Goal: Task Accomplishment & Management: Use online tool/utility

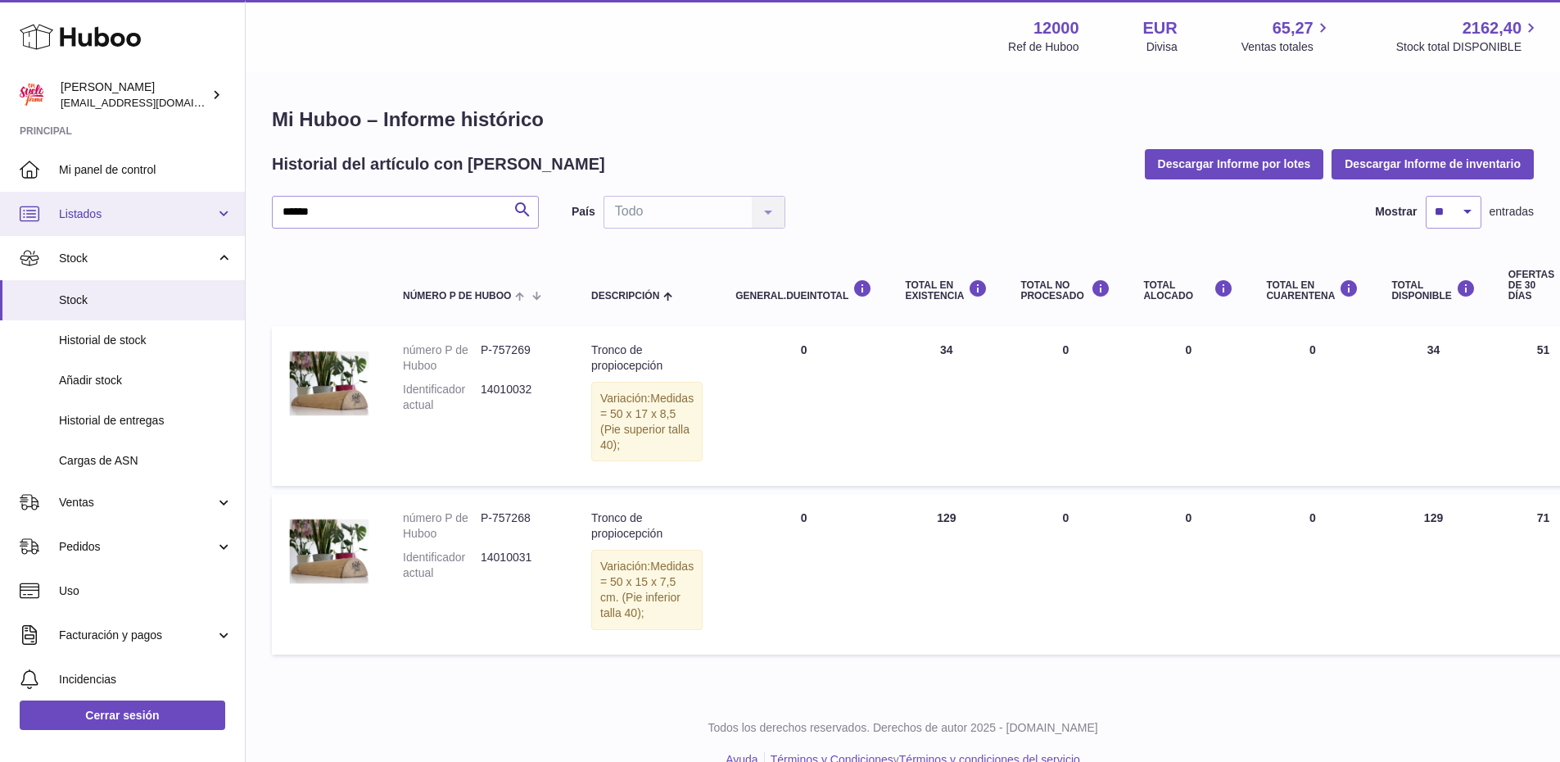
drag, startPoint x: 330, startPoint y: 214, endPoint x: 103, endPoint y: 202, distance: 227.1
click at [105, 206] on div "Huboo [PERSON_NAME] [PERSON_NAME][EMAIL_ADDRESS][DOMAIN_NAME] Principal Mi pane…" at bounding box center [780, 396] width 1560 height 792
type input "*****"
click at [516, 210] on icon "submit" at bounding box center [523, 210] width 20 height 20
click at [58, 39] on icon at bounding box center [80, 36] width 121 height 33
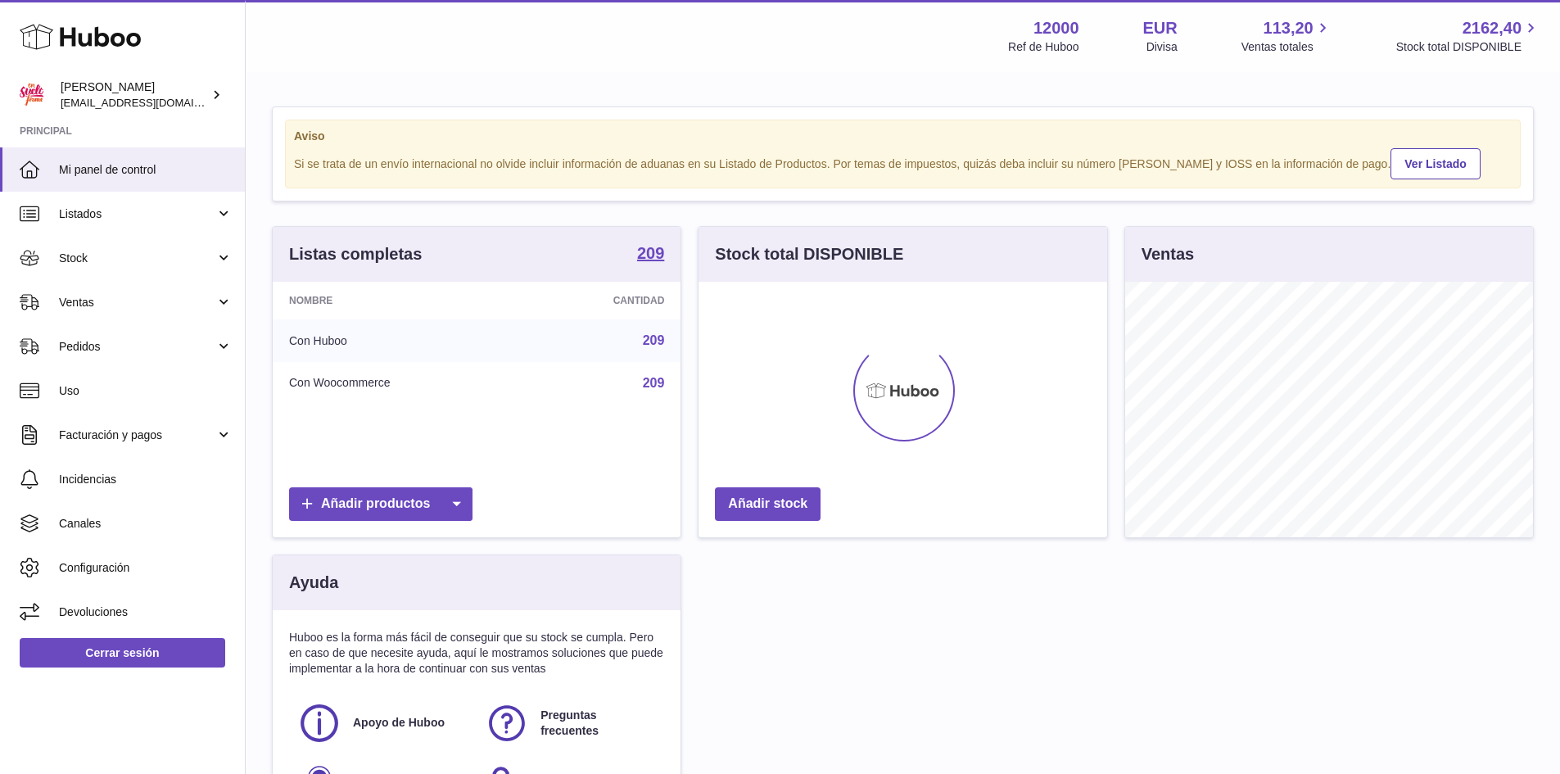
scroll to position [255, 409]
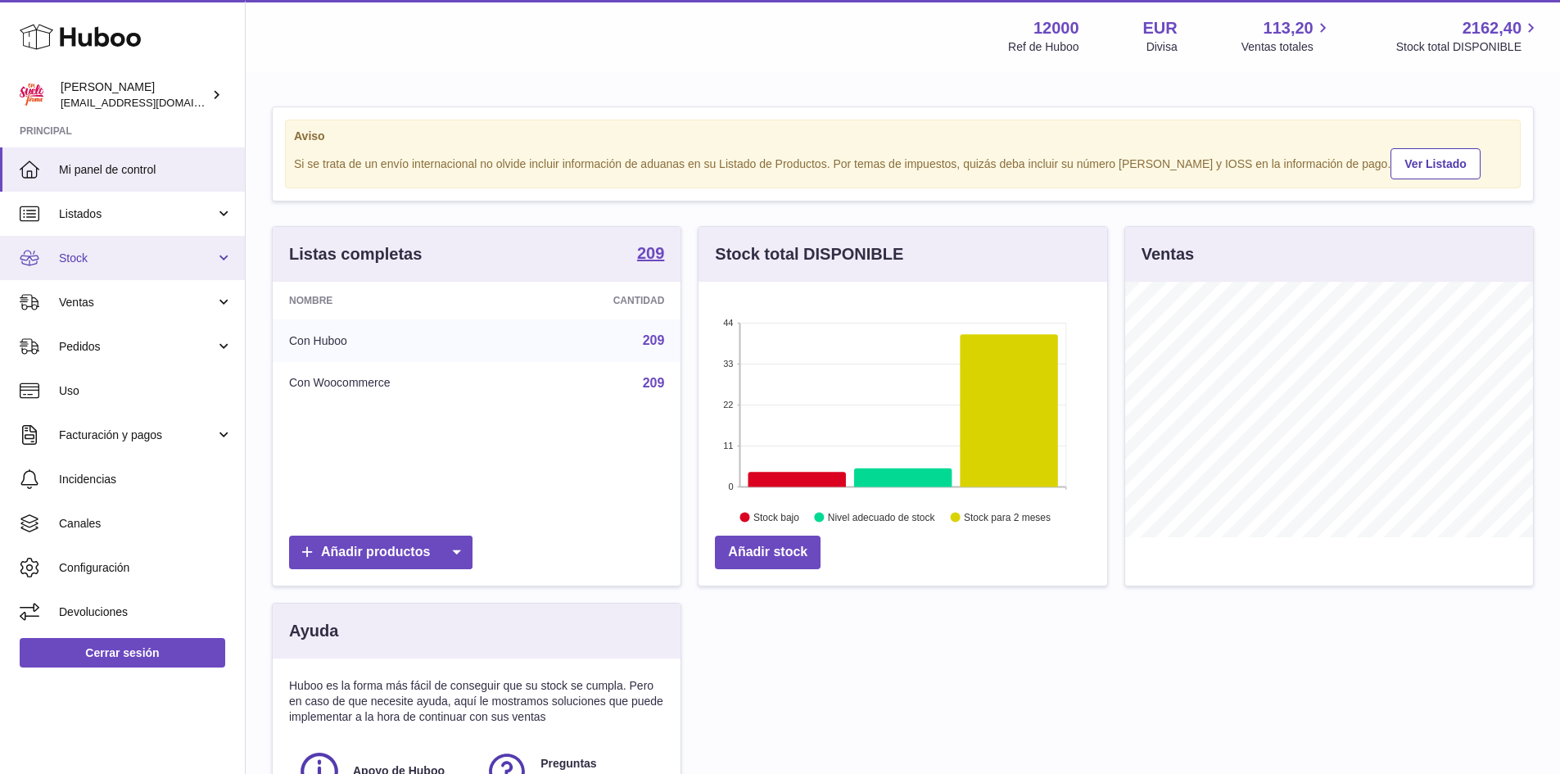
click at [85, 252] on span "Stock" at bounding box center [137, 259] width 156 height 16
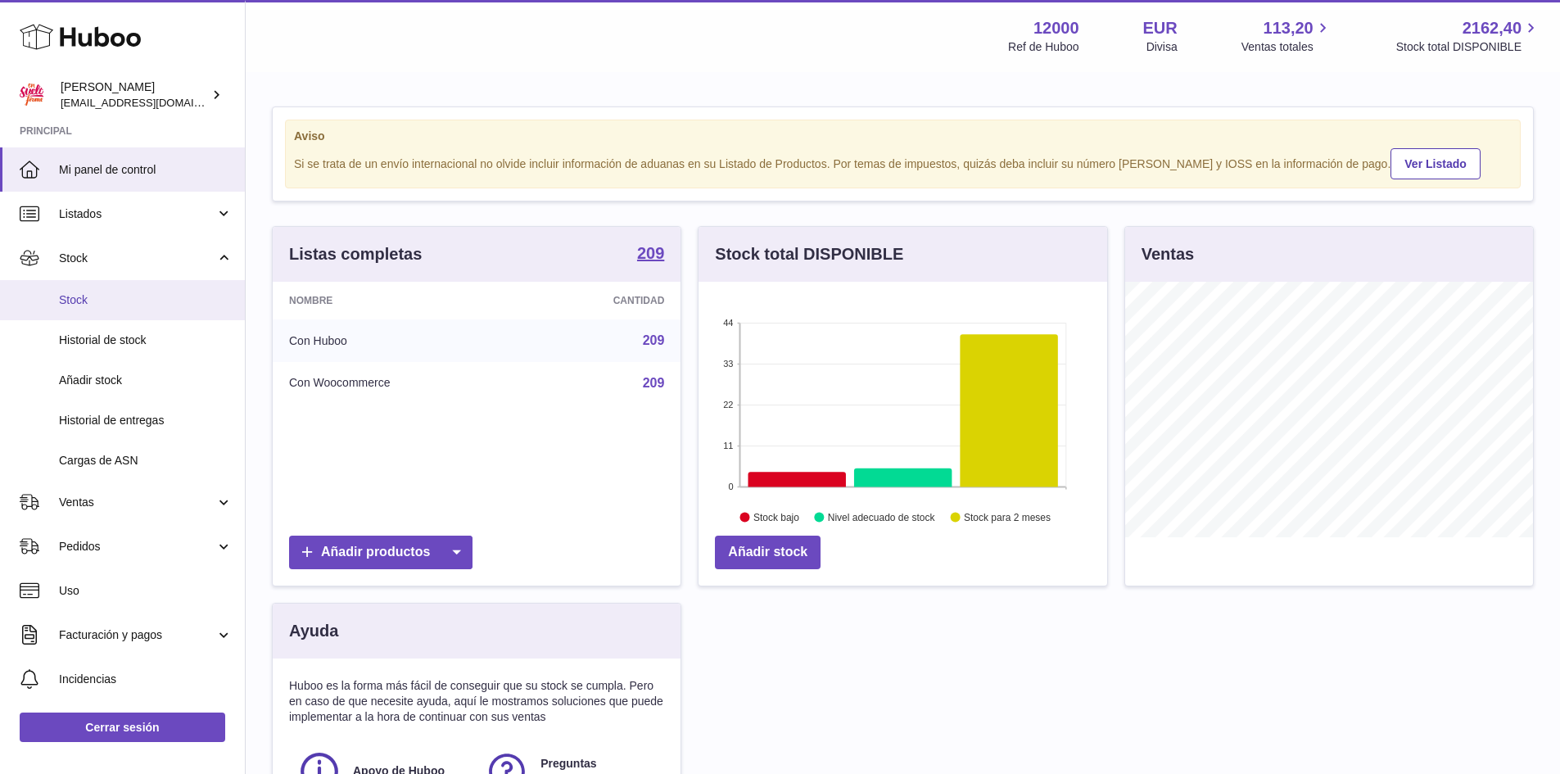
click at [105, 298] on span "Stock" at bounding box center [146, 300] width 174 height 16
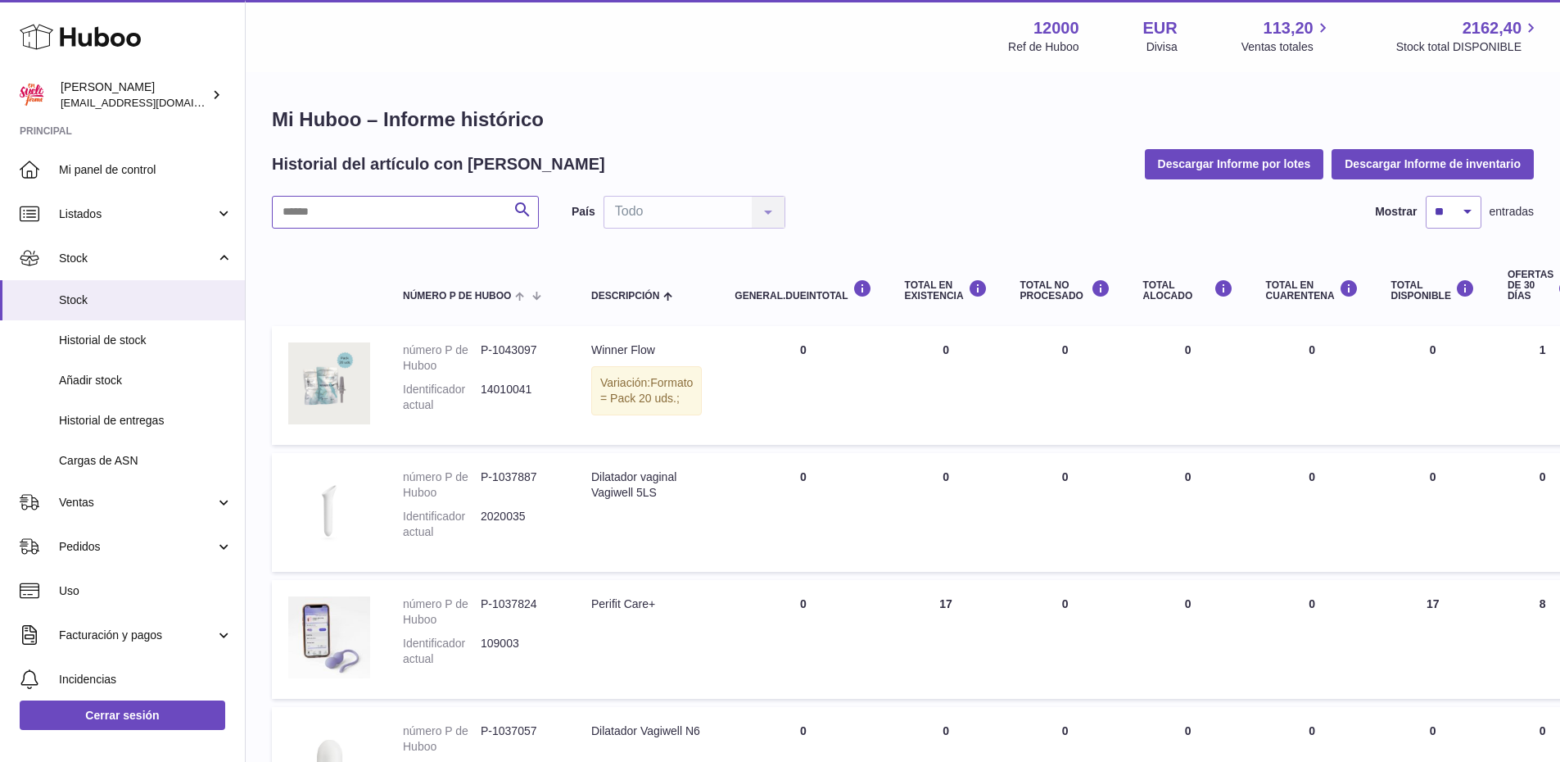
click at [334, 216] on input "text" at bounding box center [405, 212] width 267 height 33
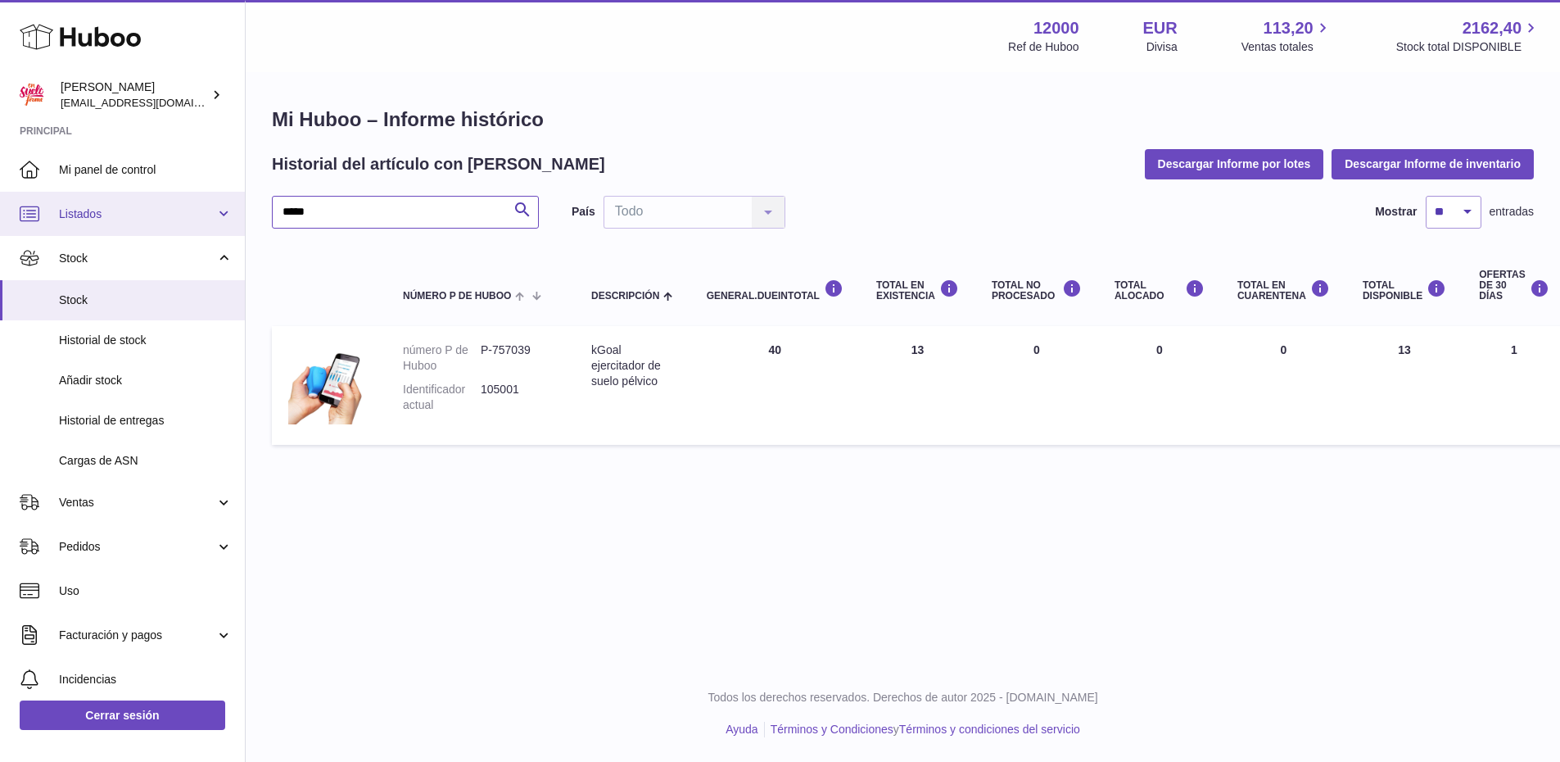
drag, startPoint x: 348, startPoint y: 204, endPoint x: 156, endPoint y: 210, distance: 192.5
click at [156, 210] on div "Huboo María mar@ensuelofirme.com Principal Mi panel de control Listados No está…" at bounding box center [780, 381] width 1560 height 762
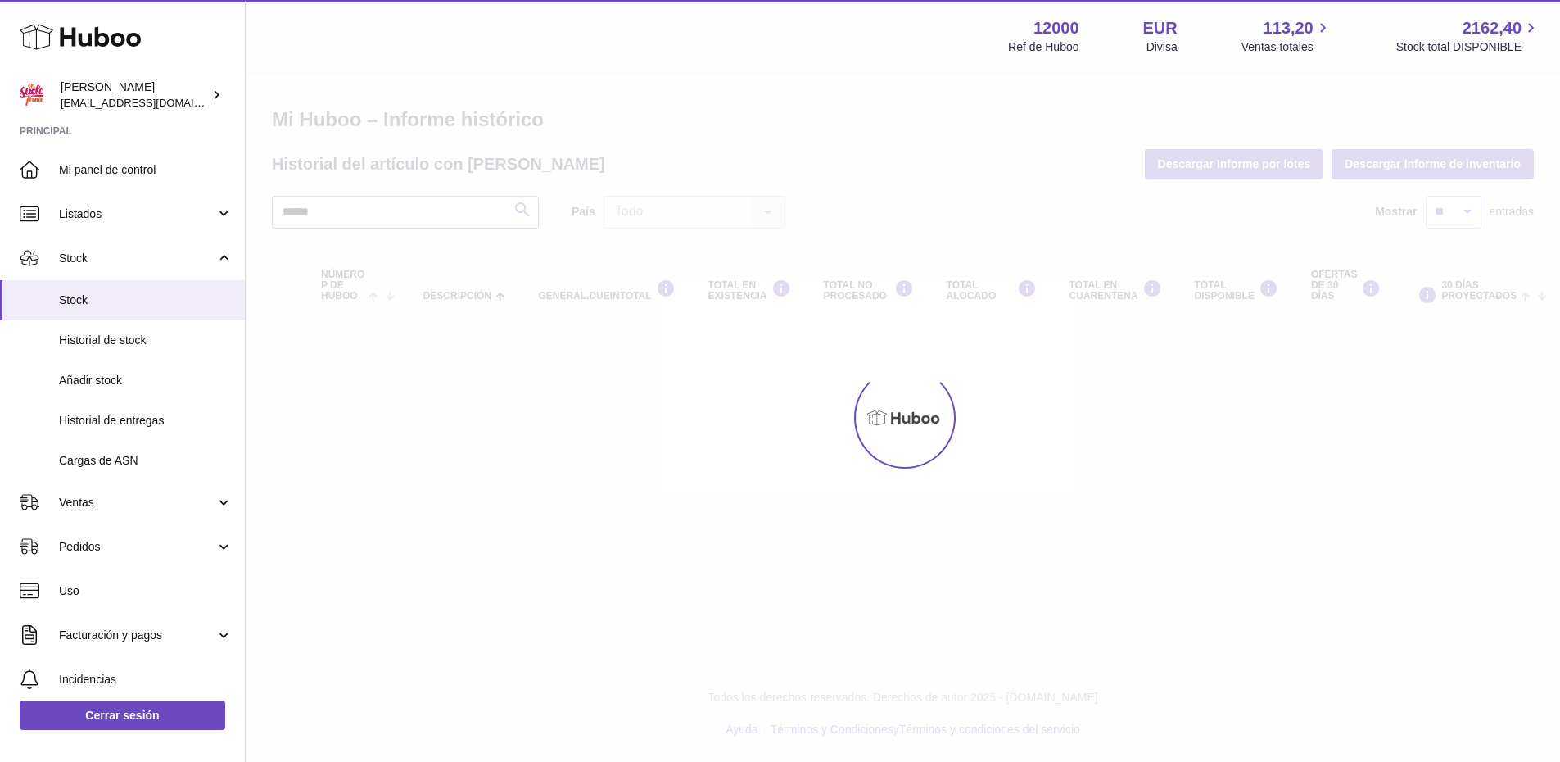
type input "******"
